Goal: Task Accomplishment & Management: Use online tool/utility

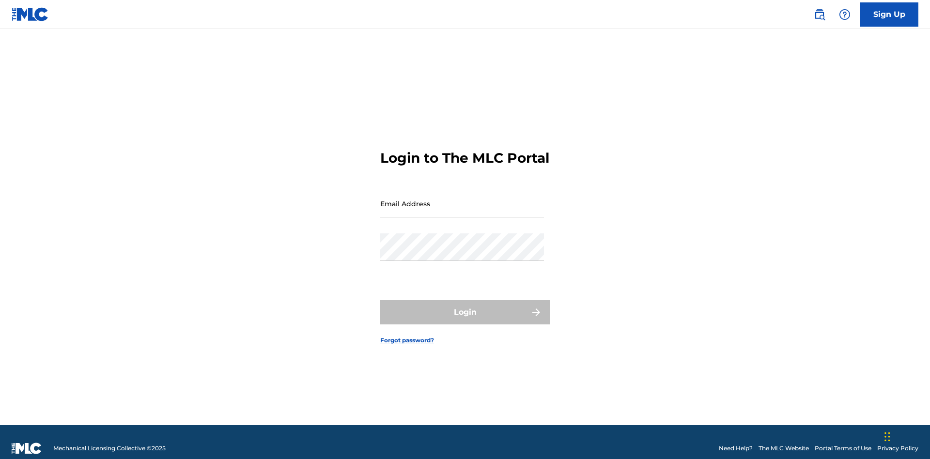
scroll to position [13, 0]
click at [462, 199] on input "Email Address" at bounding box center [462, 204] width 164 height 28
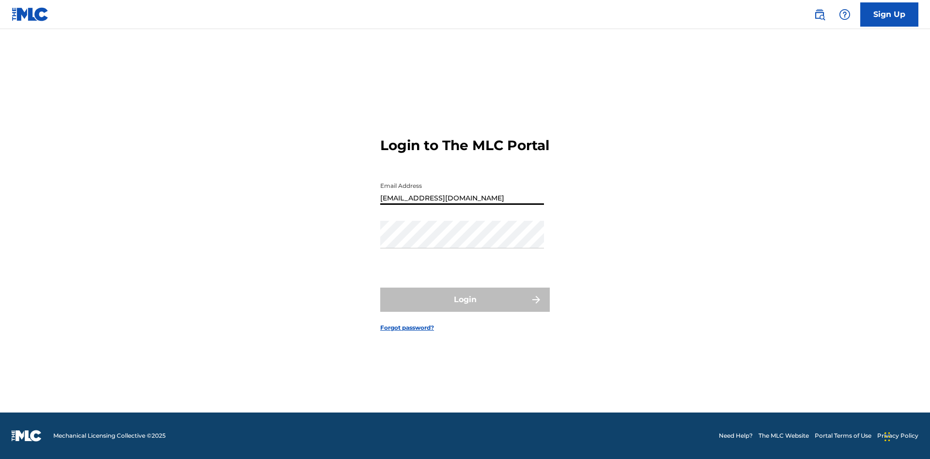
type input "[EMAIL_ADDRESS][DOMAIN_NAME]"
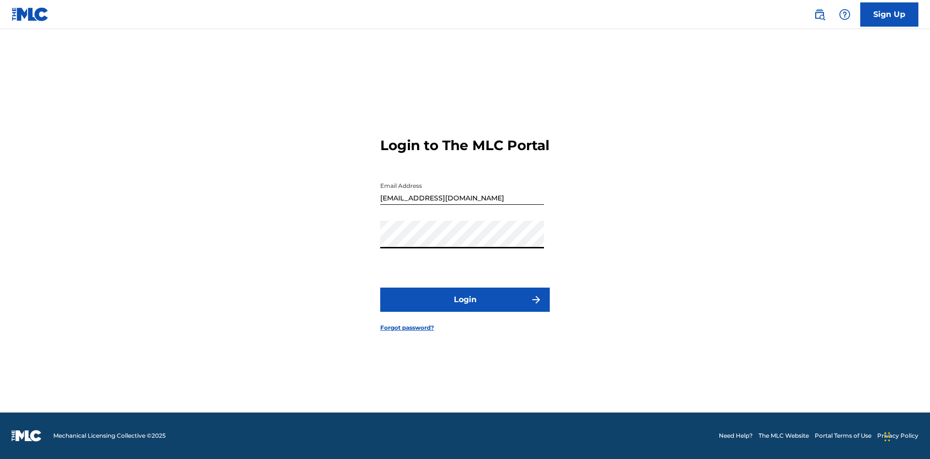
click at [465, 308] on button "Login" at bounding box center [465, 300] width 170 height 24
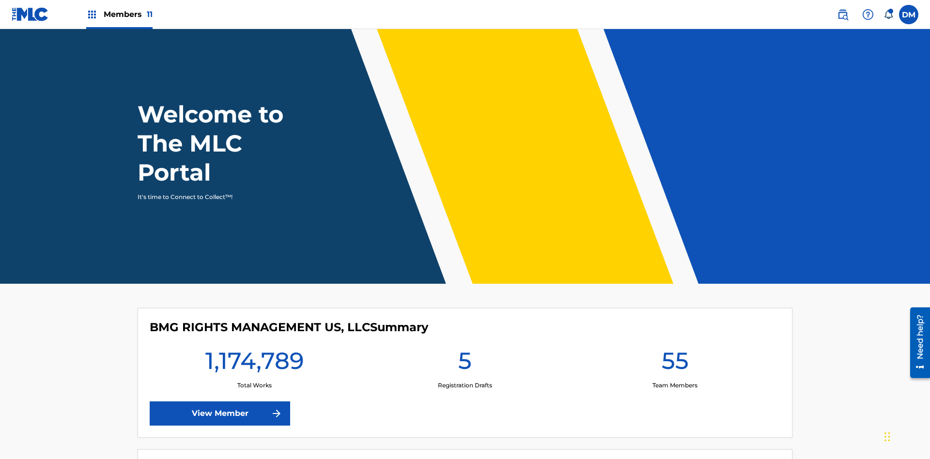
scroll to position [42, 0]
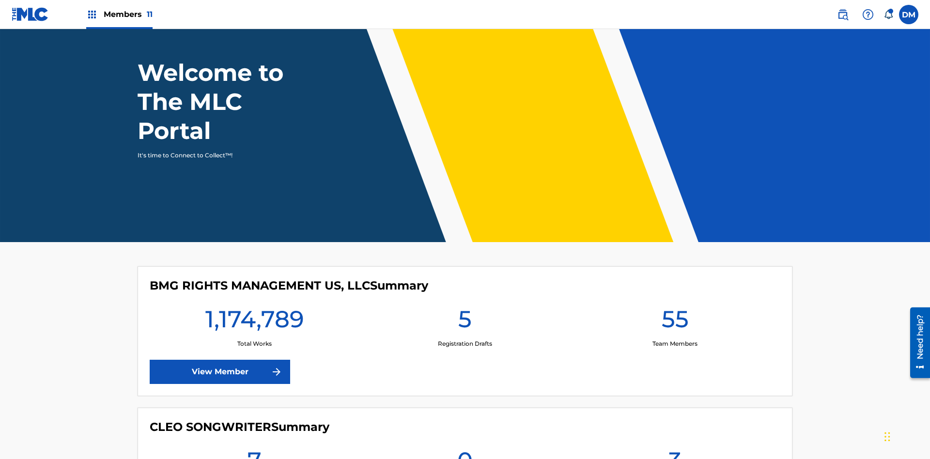
click at [119, 14] on span "Members 11" at bounding box center [128, 14] width 49 height 11
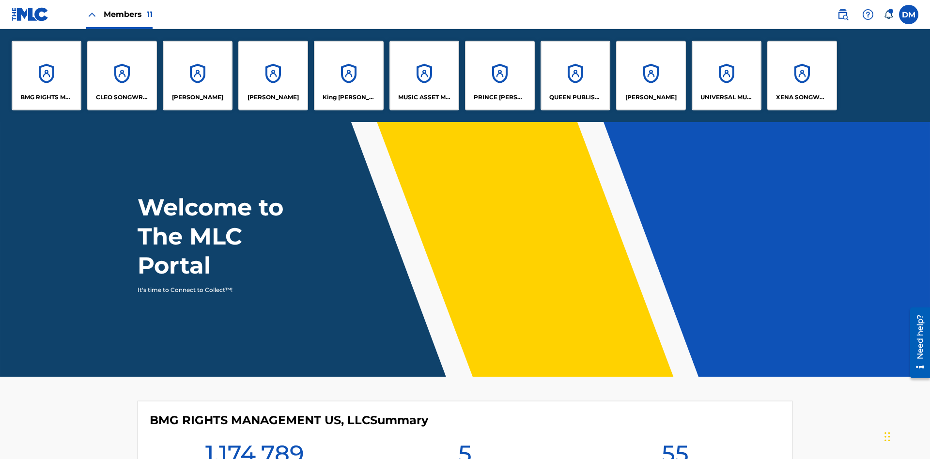
click at [802, 97] on p "XENA SONGWRITER" at bounding box center [802, 97] width 53 height 9
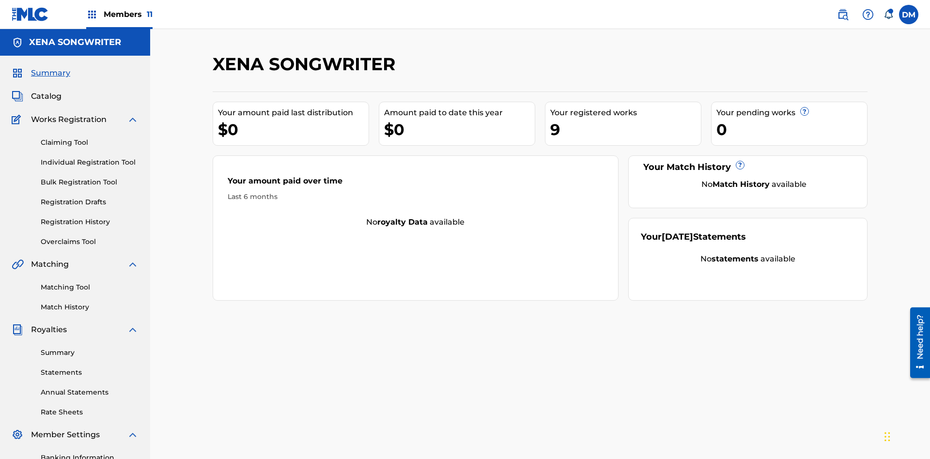
click at [90, 237] on link "Overclaims Tool" at bounding box center [90, 242] width 98 height 10
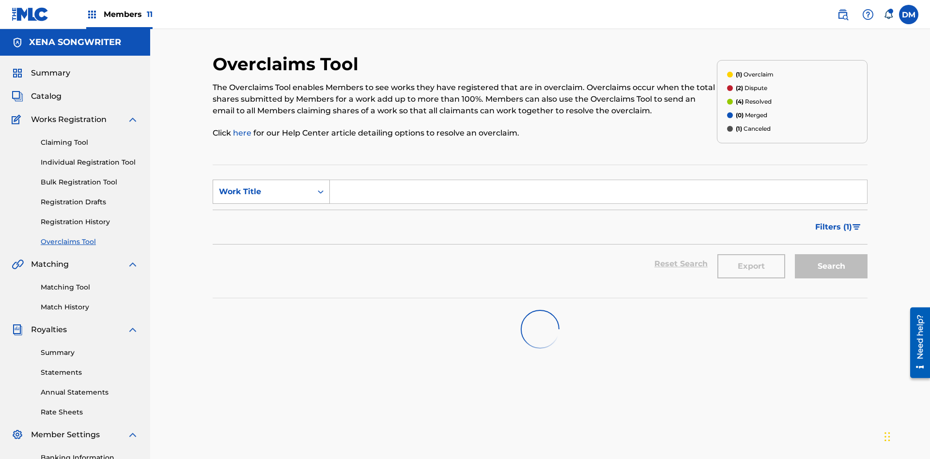
click at [263, 186] on div "Work Title" at bounding box center [262, 192] width 87 height 12
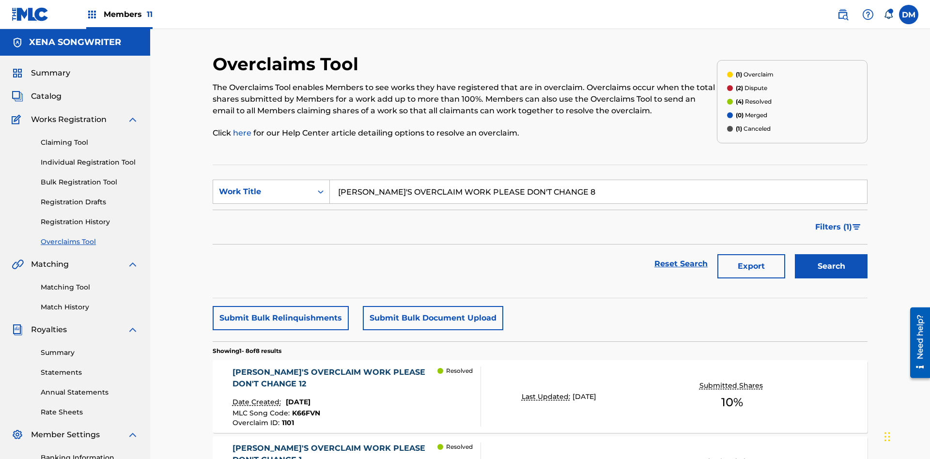
type input "[PERSON_NAME]'S OVERCLAIM WORK PLEASE DON'T CHANGE 8"
click at [831, 254] on button "Search" at bounding box center [831, 266] width 73 height 24
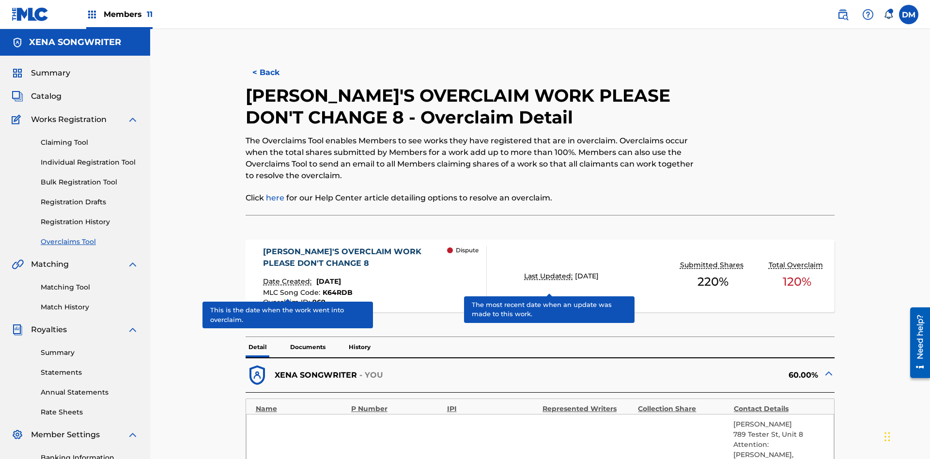
click at [336, 288] on span "K64RDB" at bounding box center [338, 292] width 30 height 9
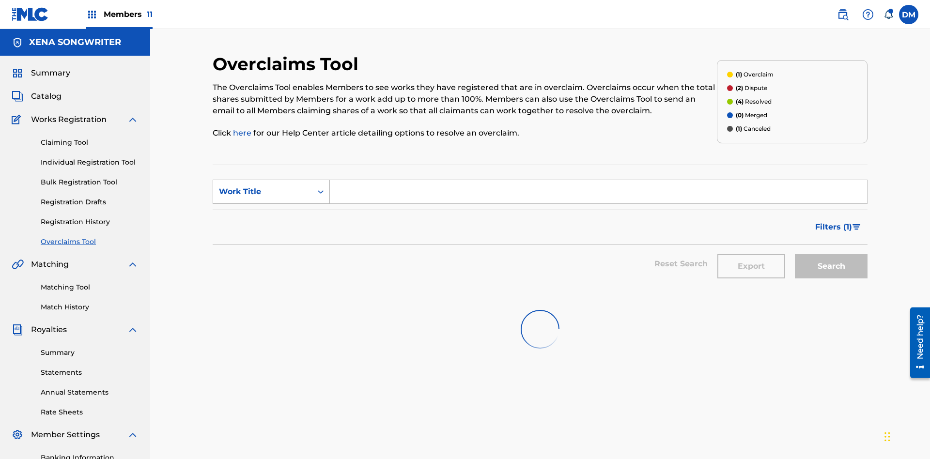
click at [263, 186] on div "Work Title" at bounding box center [262, 192] width 87 height 12
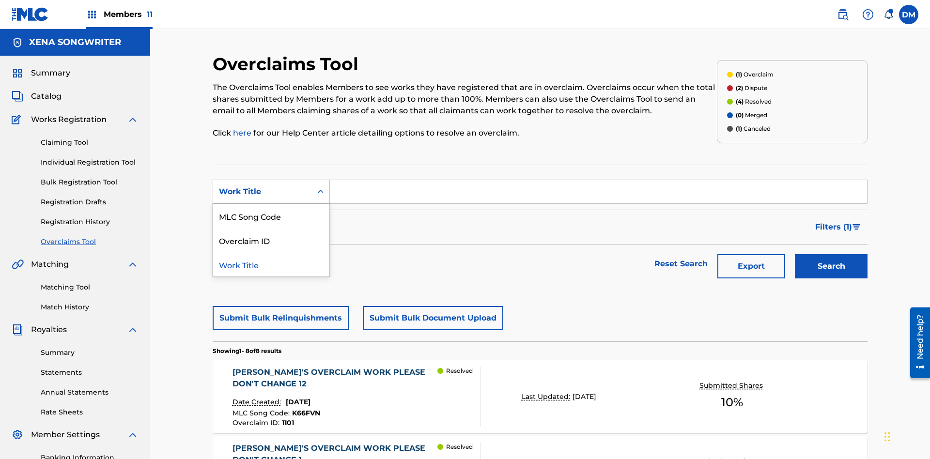
click at [271, 228] on div "Overclaim ID" at bounding box center [271, 240] width 116 height 24
click at [831, 254] on button "Search" at bounding box center [831, 266] width 73 height 24
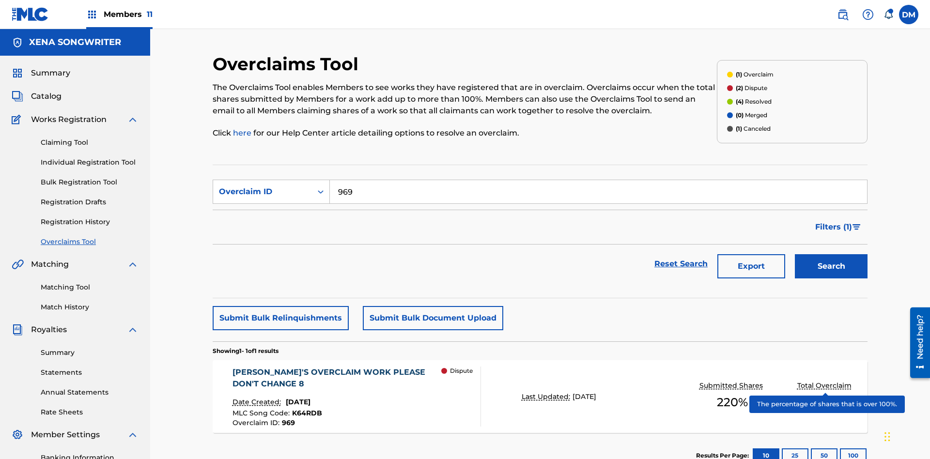
click at [305, 409] on span "K64RDB" at bounding box center [307, 413] width 30 height 9
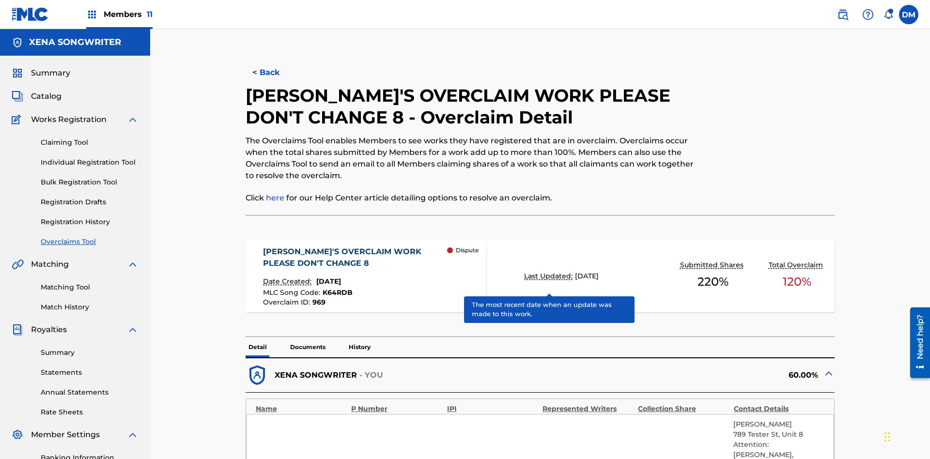
click at [336, 288] on span "K64RDB" at bounding box center [338, 292] width 30 height 9
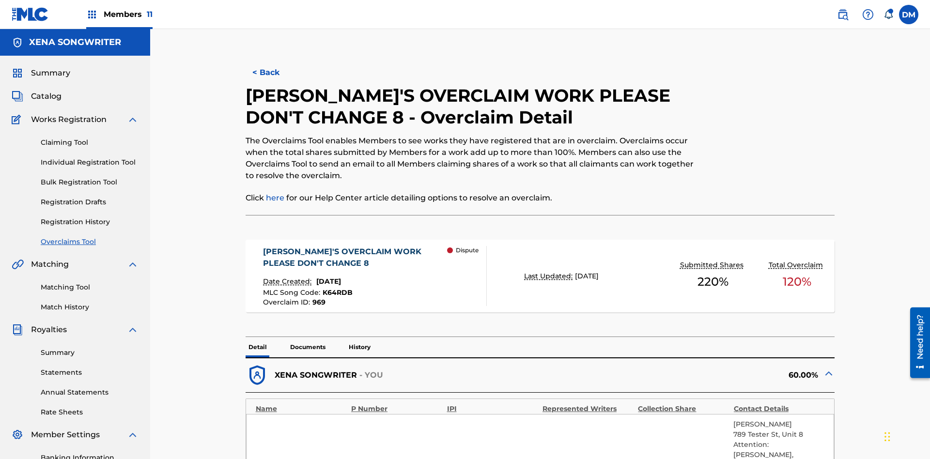
click at [274, 70] on button "< Back" at bounding box center [275, 73] width 58 height 24
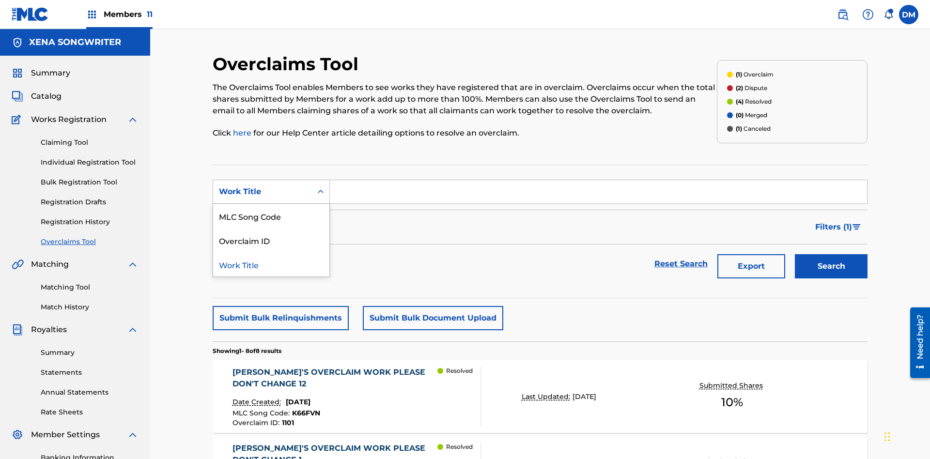
click at [271, 204] on div "MLC Song Code" at bounding box center [271, 216] width 116 height 24
click at [598, 180] on input "Search Form" at bounding box center [598, 191] width 537 height 23
type input "K64RDB"
click at [831, 254] on button "Search" at bounding box center [831, 266] width 73 height 24
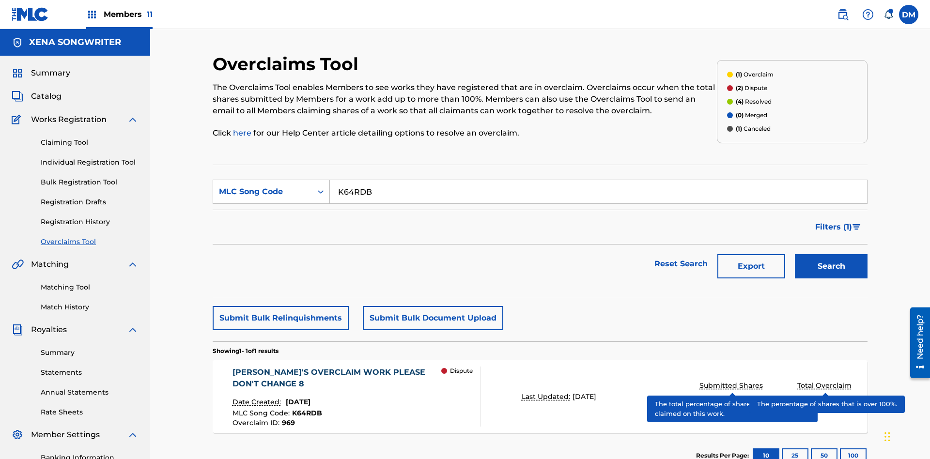
click at [305, 409] on span "K64RDB" at bounding box center [307, 413] width 30 height 9
